Goal: Information Seeking & Learning: Check status

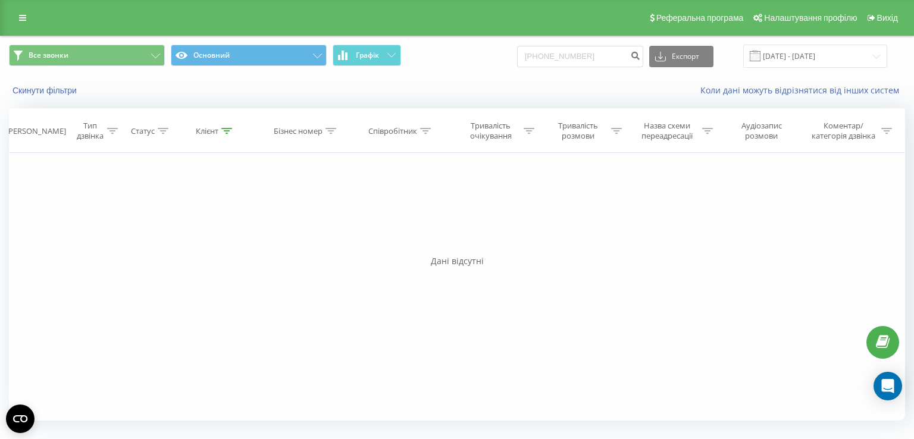
click at [593, 55] on input "+38 (063)-810-6608" at bounding box center [580, 56] width 126 height 21
click at [578, 57] on input "+38 (063)-8106608" at bounding box center [580, 56] width 126 height 21
drag, startPoint x: 559, startPoint y: 57, endPoint x: 534, endPoint y: 59, distance: 25.7
click at [534, 59] on input "+38 (0638106608" at bounding box center [580, 56] width 126 height 21
type input "0638106608"
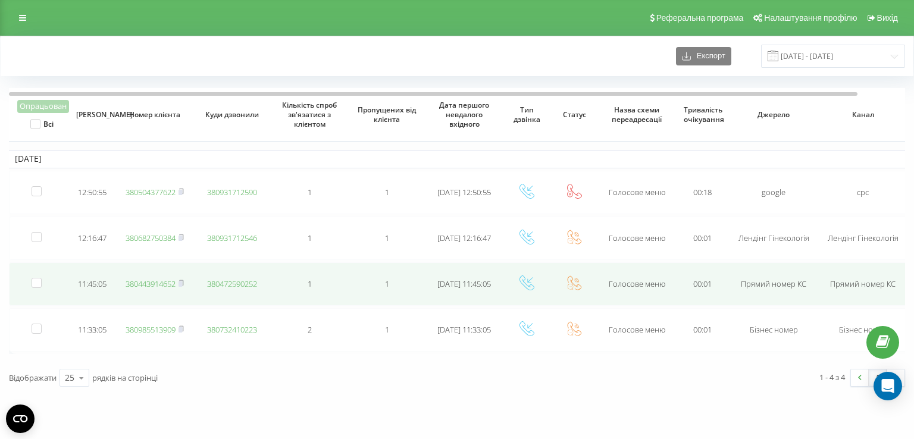
click at [158, 283] on link "380443914652" at bounding box center [151, 284] width 50 height 11
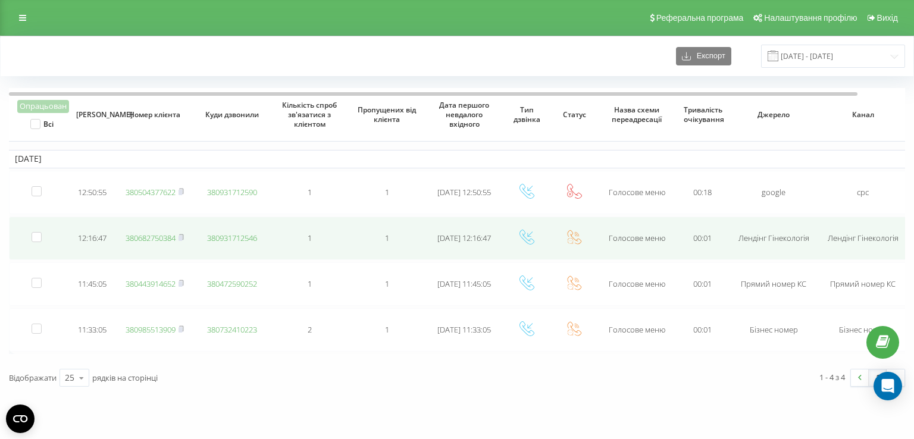
click at [152, 236] on link "380682750384" at bounding box center [151, 238] width 50 height 11
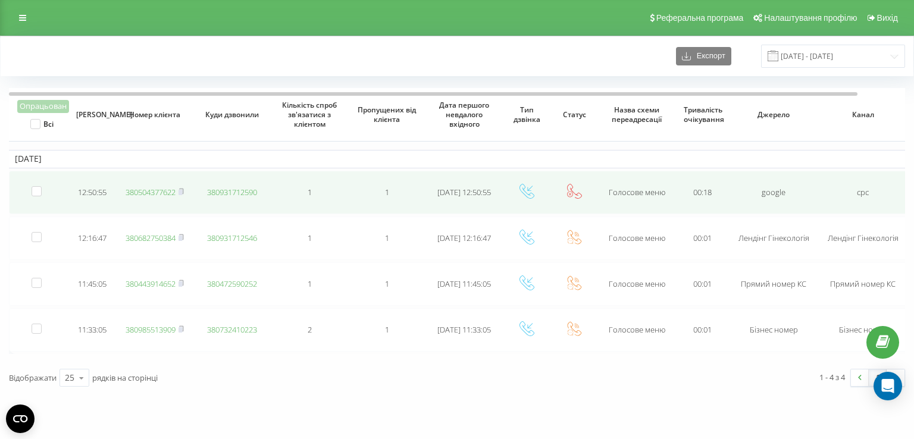
click at [157, 191] on link "380504377622" at bounding box center [151, 192] width 50 height 11
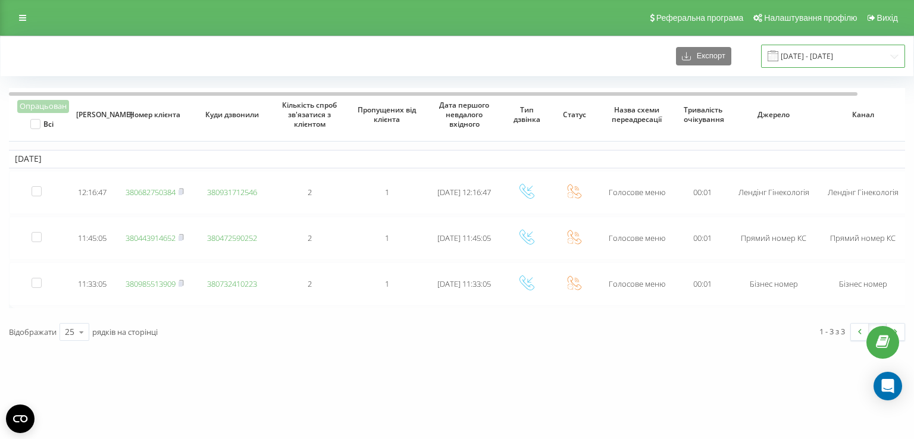
click at [797, 55] on input "[DATE] - [DATE]" at bounding box center [833, 56] width 144 height 23
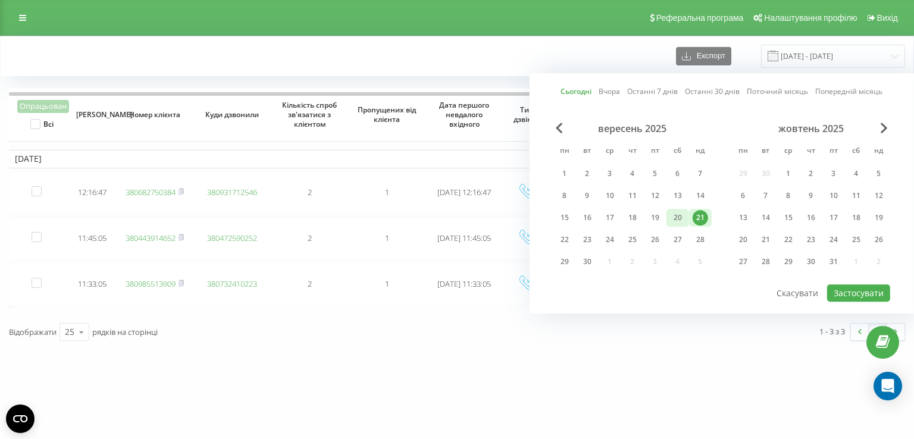
click at [671, 217] on div "20" at bounding box center [677, 217] width 15 height 15
click at [859, 293] on button "Застосувати" at bounding box center [858, 292] width 63 height 17
type input "[DATE] - [DATE]"
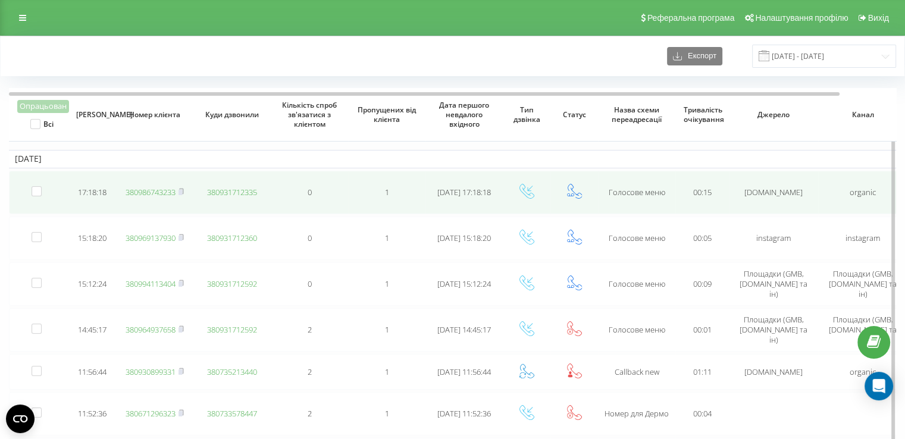
click at [146, 190] on link "380986743233" at bounding box center [151, 192] width 50 height 11
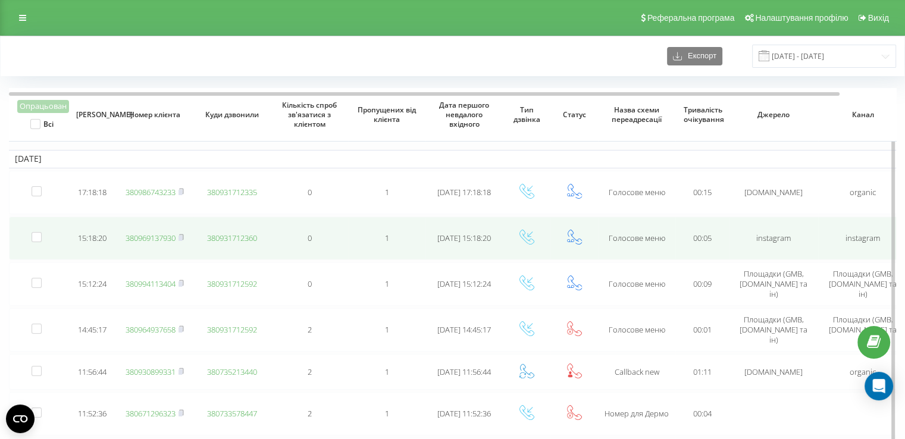
click at [134, 236] on link "380969137930" at bounding box center [151, 238] width 50 height 11
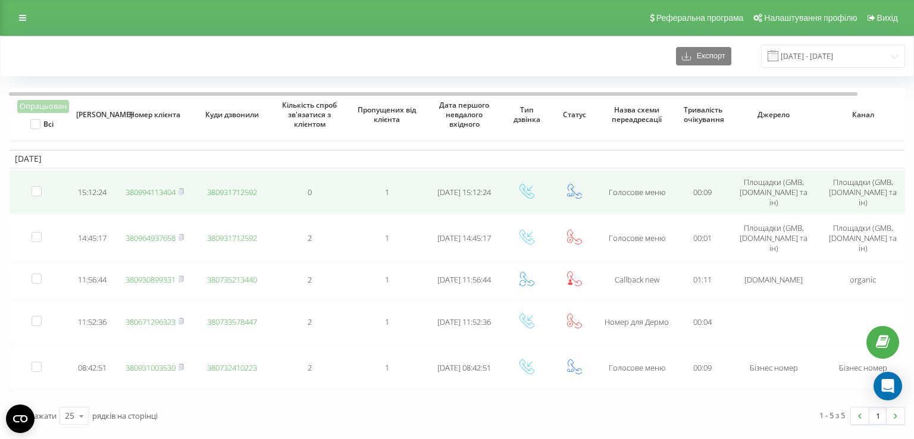
click at [154, 187] on link "380994113404" at bounding box center [151, 192] width 50 height 11
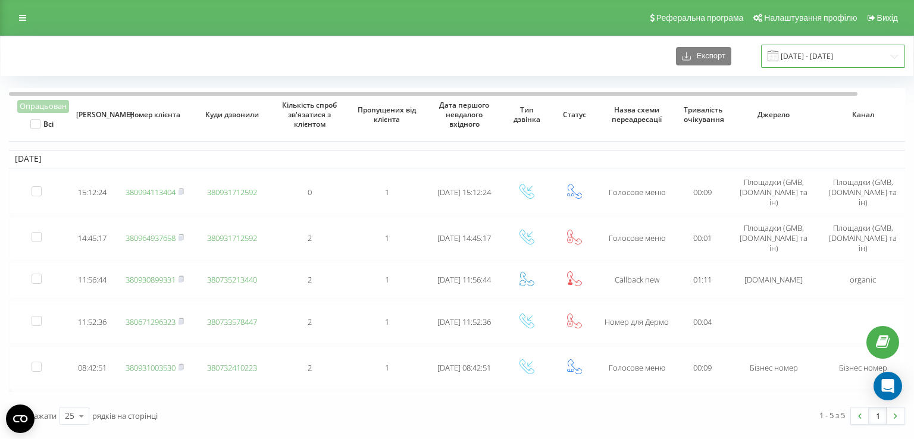
click at [799, 54] on input "[DATE] - [DATE]" at bounding box center [833, 56] width 144 height 23
